Goal: Navigation & Orientation: Go to known website

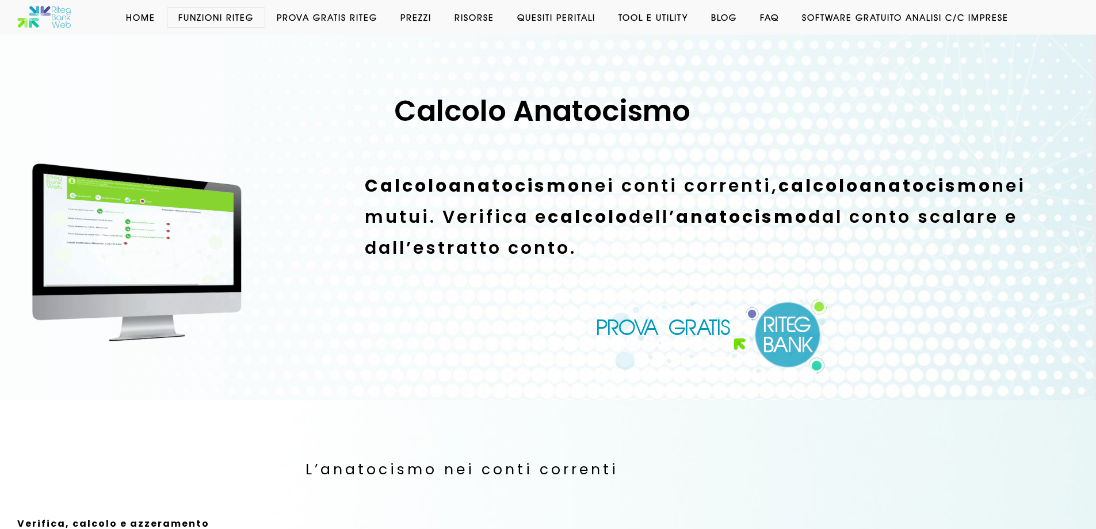
click at [670, 333] on img at bounding box center [712, 336] width 233 height 76
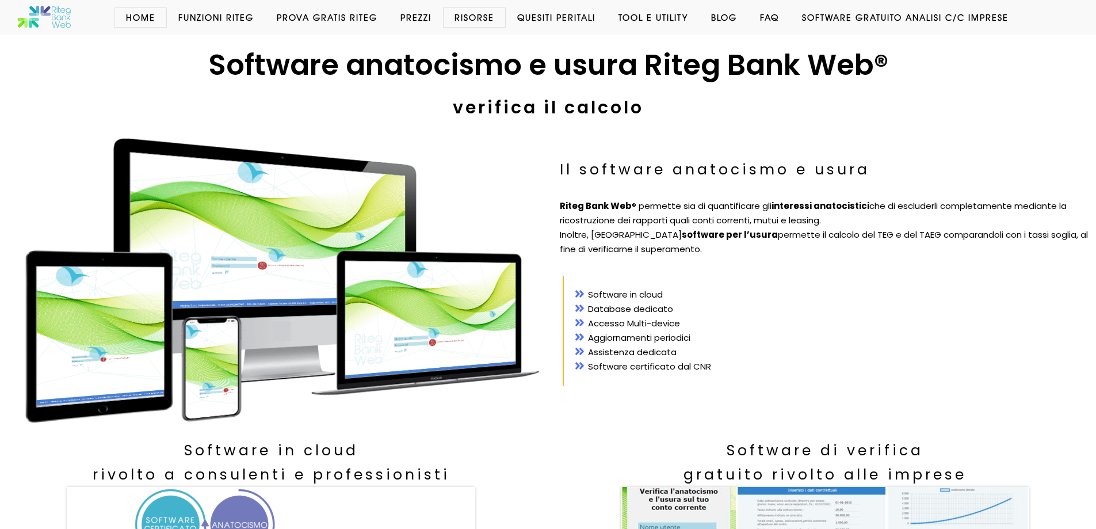
click at [338, 20] on link "Prova Gratis Riteg" at bounding box center [327, 18] width 124 height 12
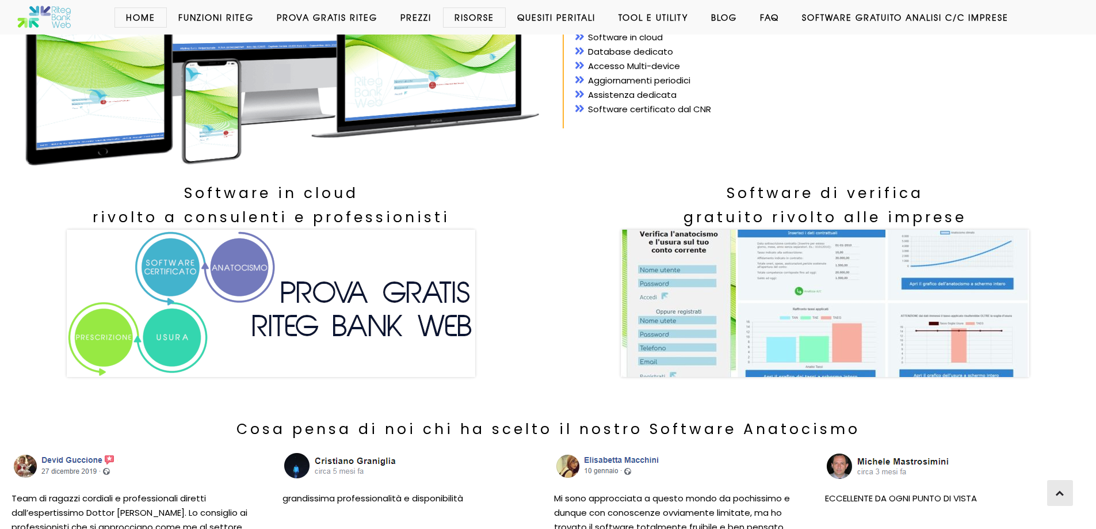
scroll to position [259, 0]
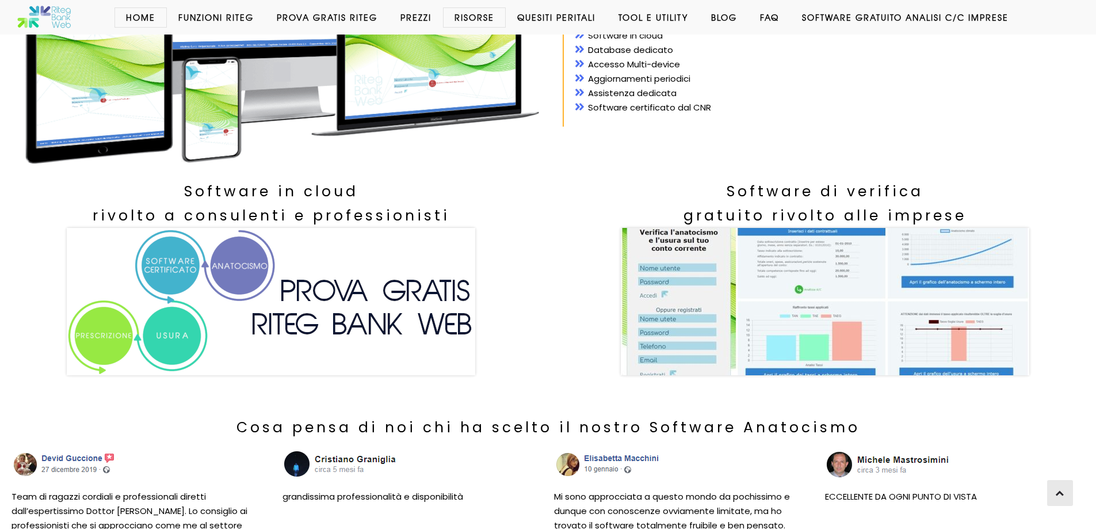
click at [396, 317] on img at bounding box center [271, 301] width 409 height 147
